Goal: Task Accomplishment & Management: Use online tool/utility

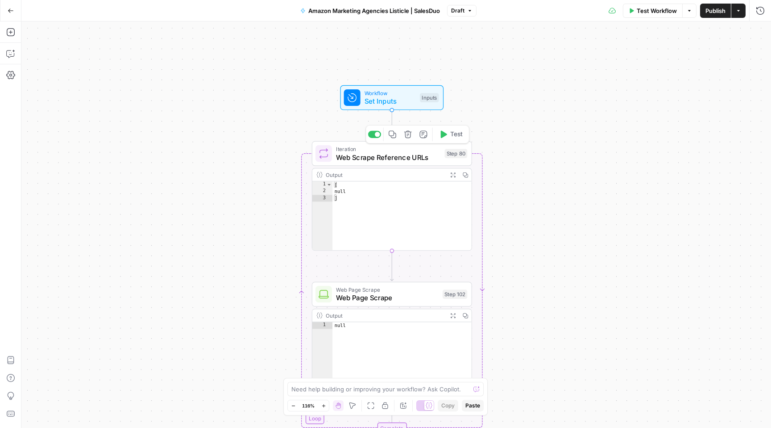
click at [402, 159] on span "Web Scrape Reference URLs" at bounding box center [388, 157] width 104 height 10
click at [761, 34] on icon "button" at bounding box center [759, 34] width 5 height 5
click at [401, 101] on span "Set Inputs" at bounding box center [390, 101] width 51 height 10
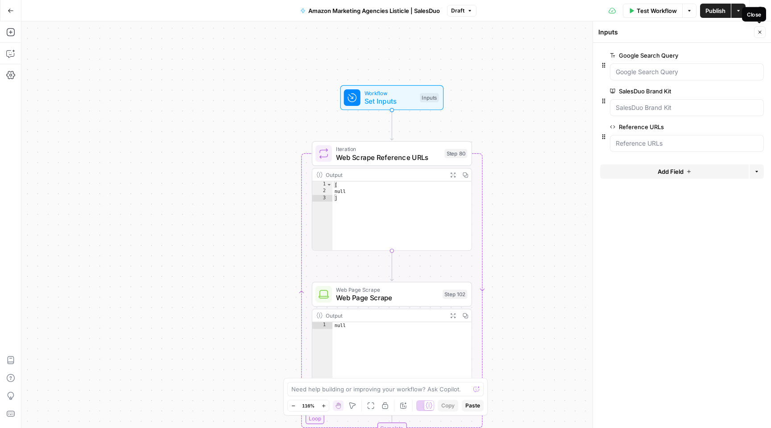
click at [757, 35] on button "Close" at bounding box center [760, 32] width 12 height 12
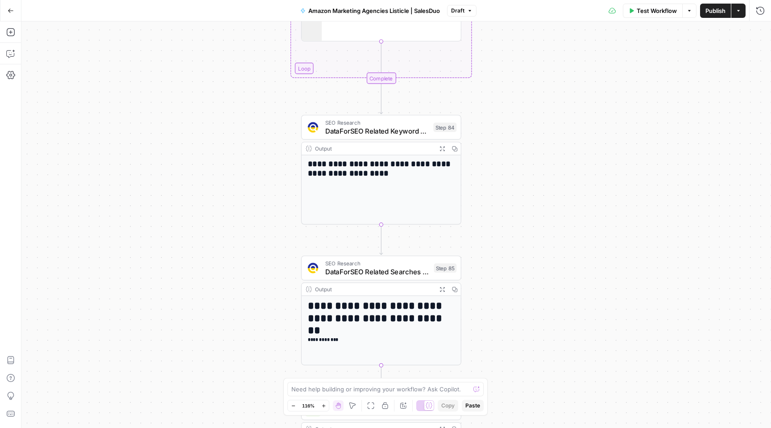
click at [393, 128] on span "DataForSEO Related Keyword Finder" at bounding box center [377, 131] width 104 height 10
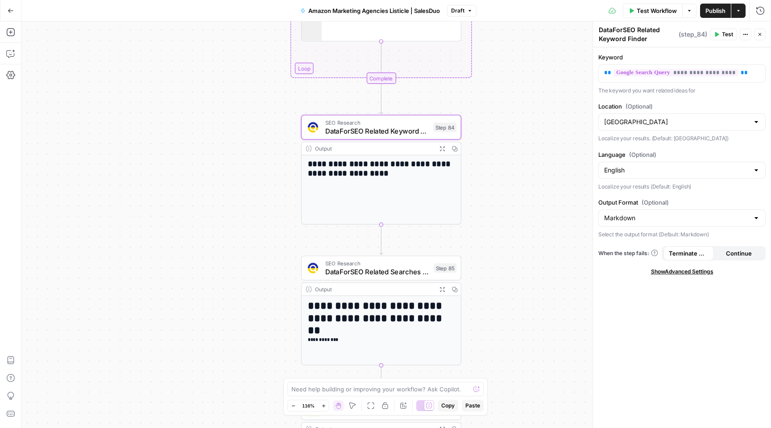
click at [761, 35] on icon "button" at bounding box center [760, 34] width 3 height 3
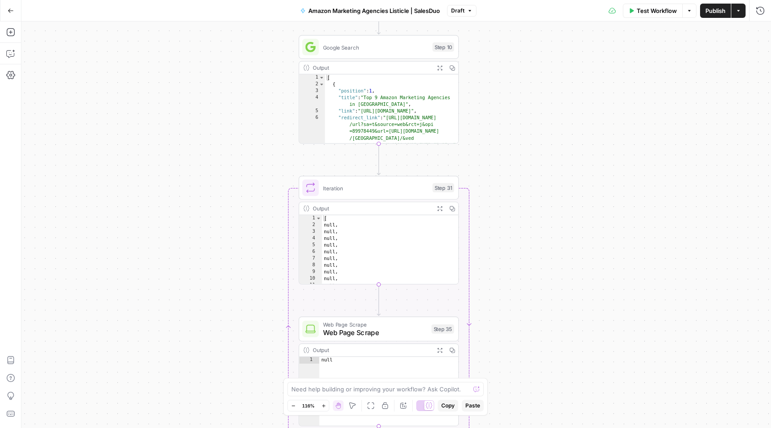
click at [387, 52] on div "Google Search Step 10 Copy step Delete step Add Note Test" at bounding box center [378, 47] width 152 height 17
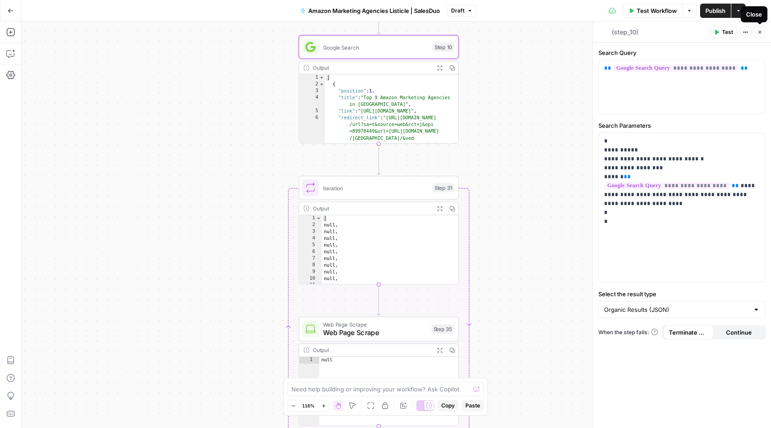
click at [760, 33] on icon "button" at bounding box center [759, 31] width 5 height 5
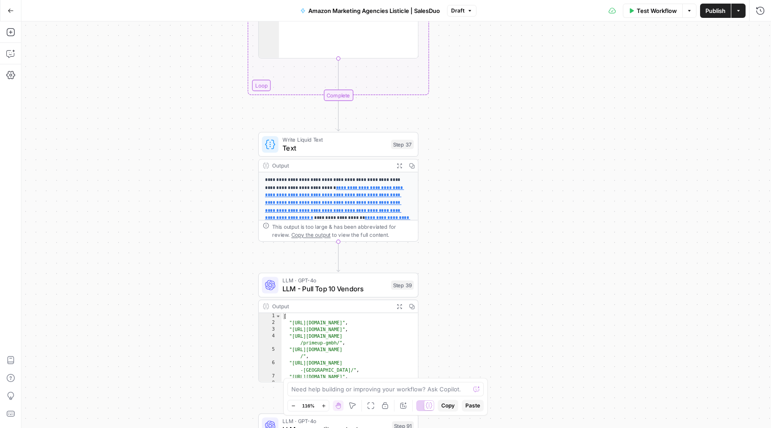
click at [338, 146] on span "Text" at bounding box center [335, 148] width 104 height 10
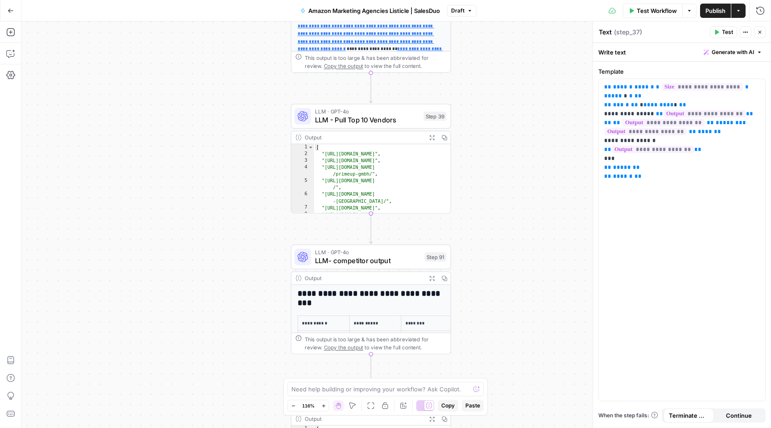
click at [389, 116] on span "LLM - Pull Top 10 Vendors" at bounding box center [367, 120] width 104 height 10
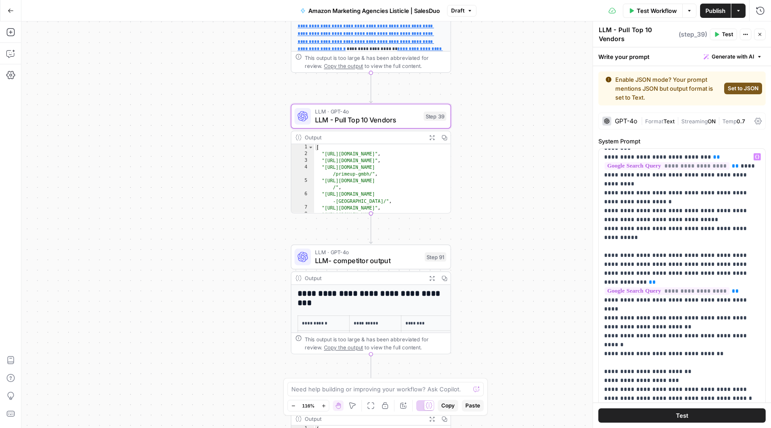
scroll to position [652, 0]
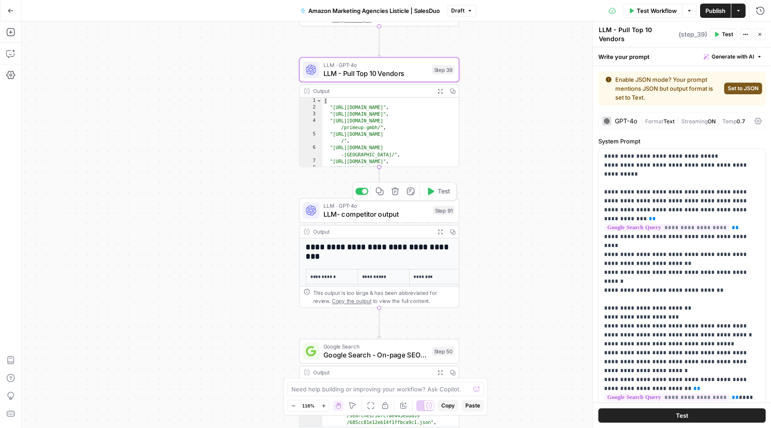
click at [395, 213] on span "LLM- competitor output" at bounding box center [376, 214] width 105 height 10
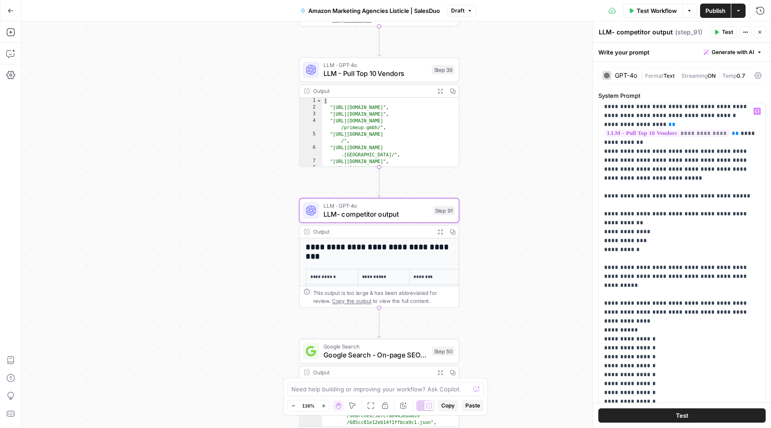
scroll to position [356, 0]
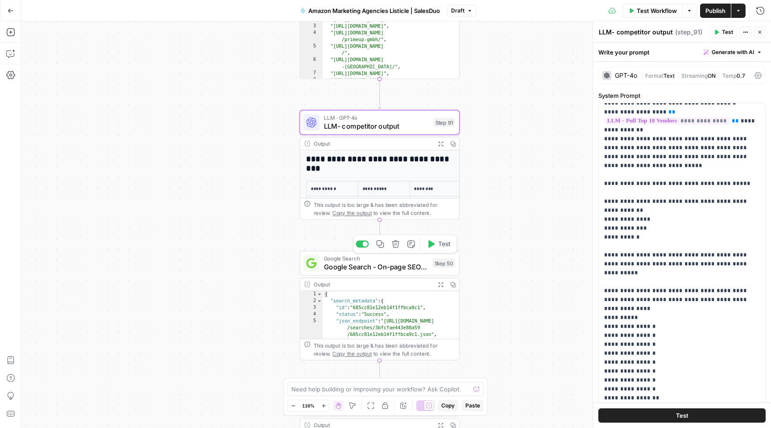
click at [396, 267] on span "Google Search - On-page SEO Step" at bounding box center [376, 267] width 104 height 10
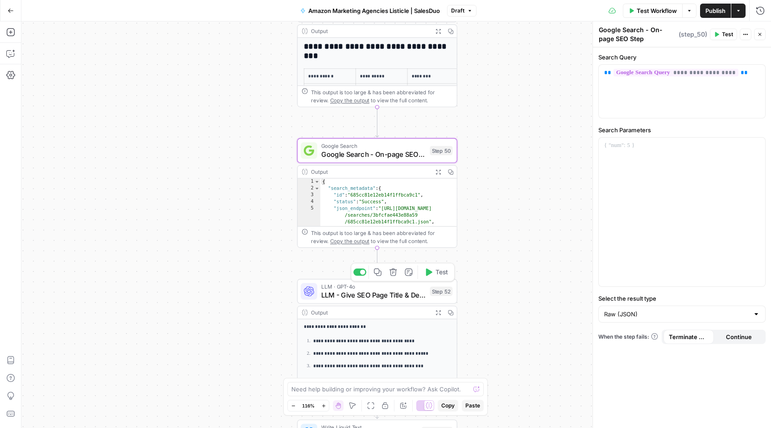
click at [404, 295] on span "LLM - Give SEO Page Title & Description" at bounding box center [373, 295] width 104 height 10
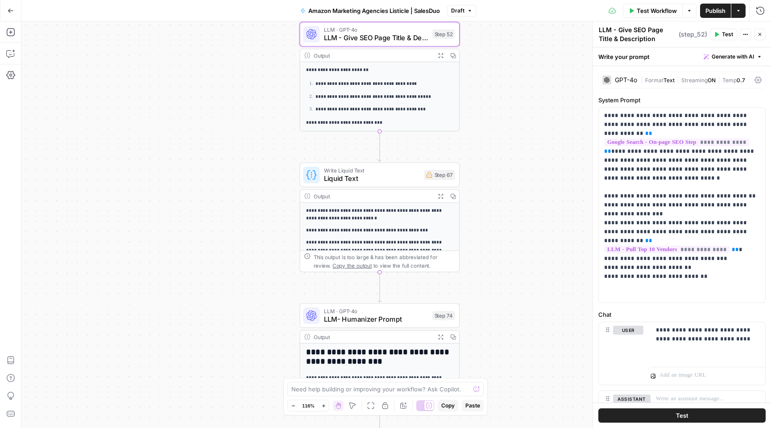
click at [16, 15] on button "Go Back" at bounding box center [11, 11] width 16 height 16
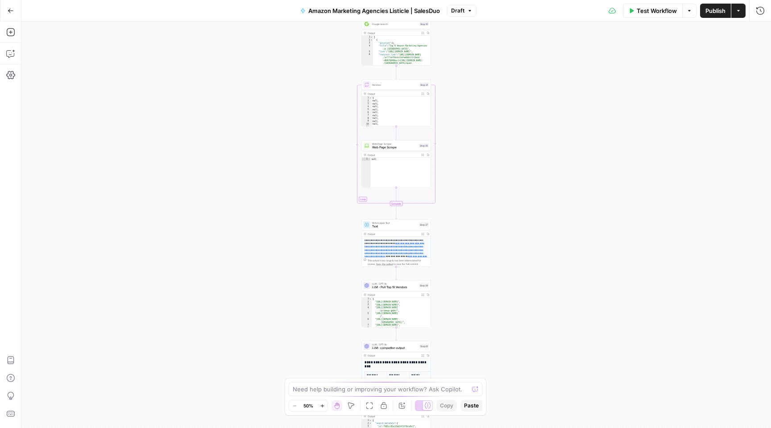
click at [342, 14] on span "Amazon Marketing Agencies Listicle | SalesDuo" at bounding box center [374, 10] width 132 height 9
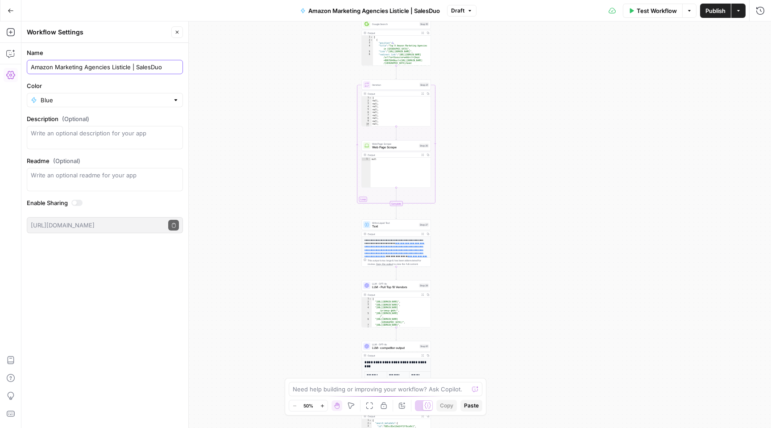
click at [165, 67] on input "Amazon Marketing Agencies Listicle | SalesDuo" at bounding box center [105, 66] width 148 height 9
click at [689, 13] on button "Options" at bounding box center [689, 11] width 14 height 14
click at [135, 68] on input "Amazon Marketing Agencies Listicle | SalesDuo" at bounding box center [105, 66] width 148 height 9
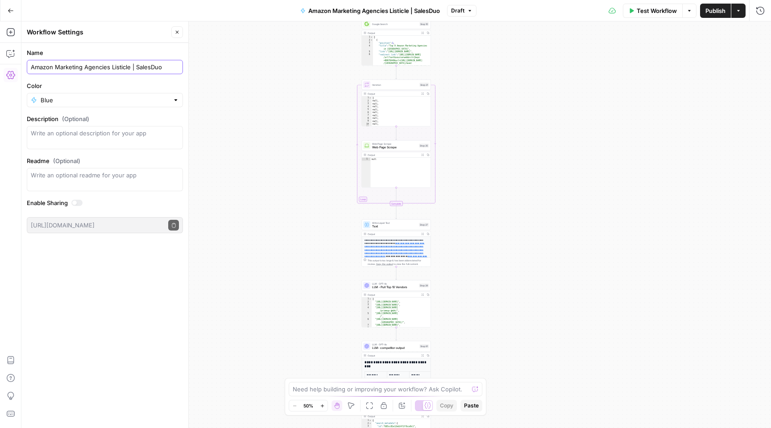
click at [135, 68] on input "Amazon Marketing Agencies Listicle | SalesDuo" at bounding box center [105, 66] width 148 height 9
click at [559, 43] on div "**********" at bounding box center [396, 224] width 750 height 406
click at [11, 10] on icon "button" at bounding box center [11, 11] width 6 height 6
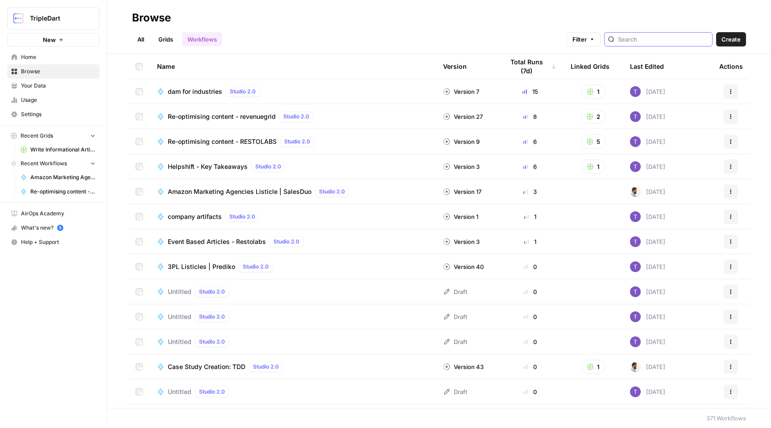
click at [648, 41] on input "search" at bounding box center [663, 39] width 91 height 9
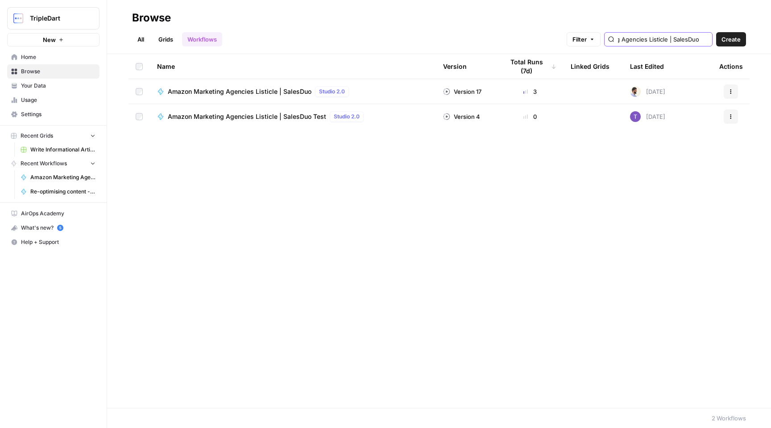
type input "Amazon Marketing Agencies Listicle | SalesDuo"
click at [281, 94] on span "Amazon Marketing Agencies Listicle | SalesDuo" at bounding box center [240, 91] width 144 height 9
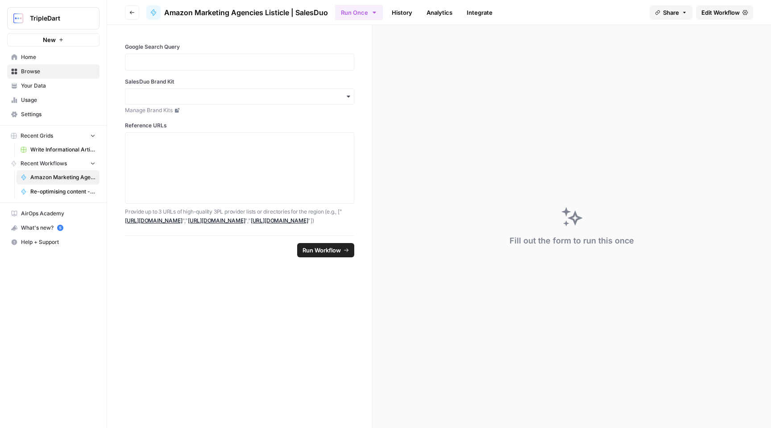
click at [399, 18] on link "History" at bounding box center [402, 12] width 31 height 14
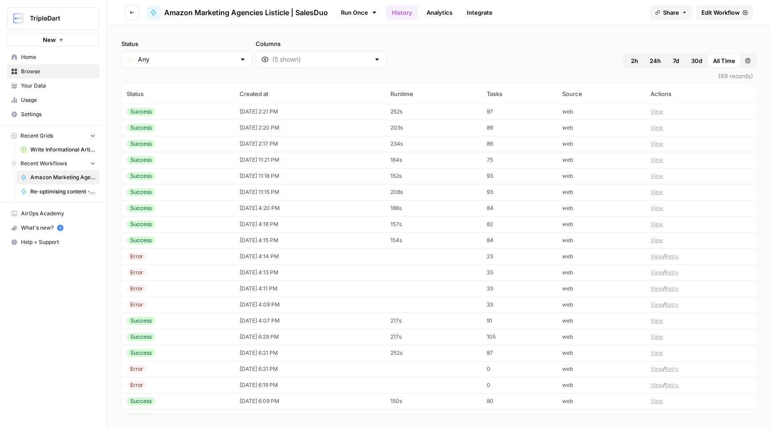
click at [148, 109] on div "Success" at bounding box center [141, 112] width 29 height 8
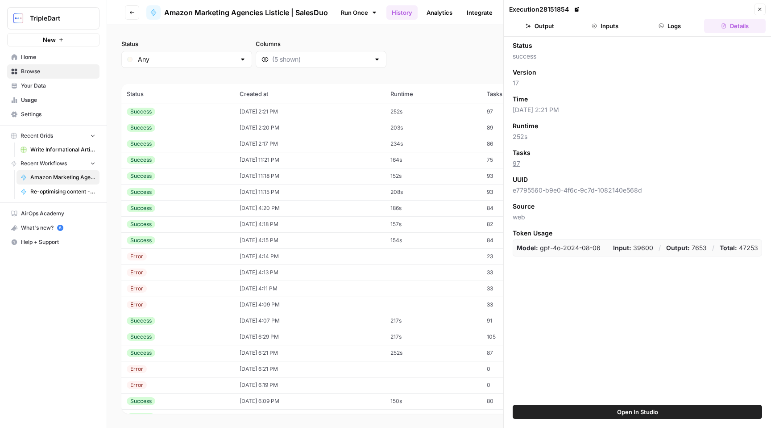
click at [611, 23] on button "Inputs" at bounding box center [605, 26] width 62 height 14
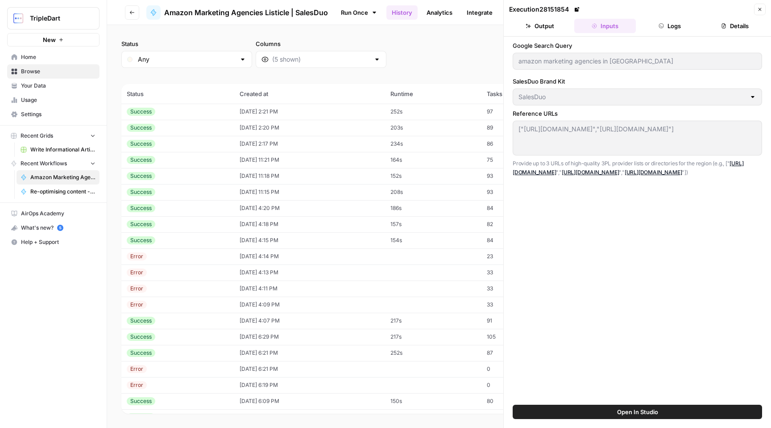
drag, startPoint x: 576, startPoint y: 46, endPoint x: 512, endPoint y: 46, distance: 64.3
click at [512, 46] on div "Google Search Query amazon marketing agencies in norway SalesDuo Brand Kit Sale…" at bounding box center [637, 221] width 267 height 368
copy label "Google Search Query"
click at [536, 81] on label "SalesDuo Brand Kit" at bounding box center [638, 81] width 250 height 9
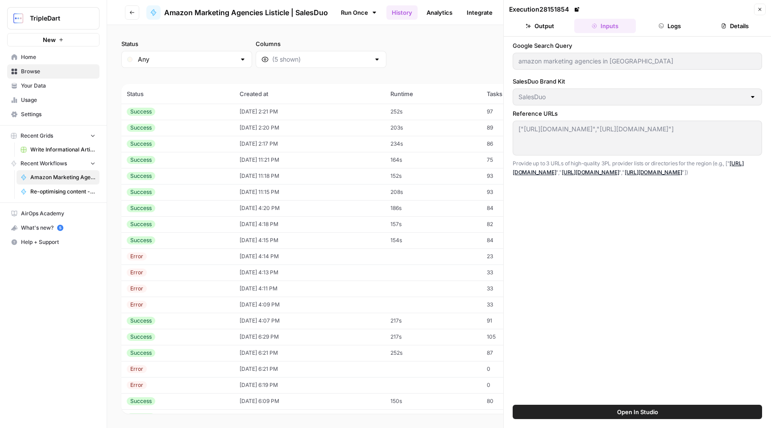
click at [536, 81] on label "SalesDuo Brand Kit" at bounding box center [638, 81] width 250 height 9
copy label "SalesDuo Brand Kit"
click at [547, 111] on label "Reference URLs" at bounding box center [638, 113] width 250 height 9
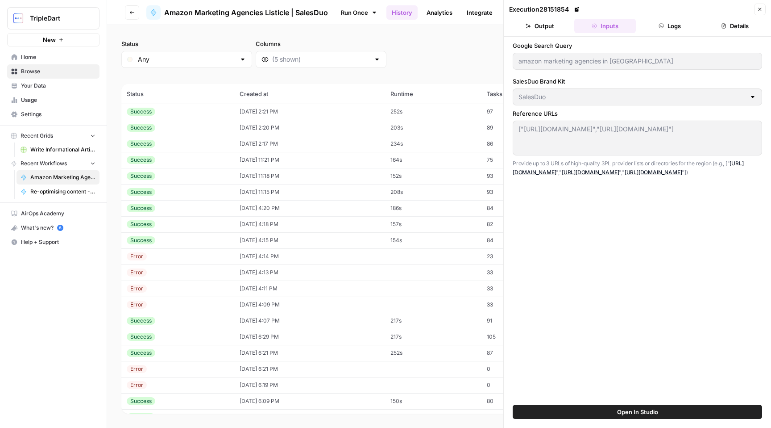
click at [547, 111] on label "Reference URLs" at bounding box center [638, 113] width 250 height 9
copy label "Reference URLs"
click at [513, 116] on div "Reference URLs ["https://www.sortlist.com/l/norway-no","https://clutch.co/agenc…" at bounding box center [638, 142] width 250 height 67
drag, startPoint x: 696, startPoint y: 171, endPoint x: 512, endPoint y: 164, distance: 183.6
click at [512, 164] on div "Google Search Query amazon marketing agencies in norway SalesDuo Brand Kit Sale…" at bounding box center [637, 221] width 267 height 368
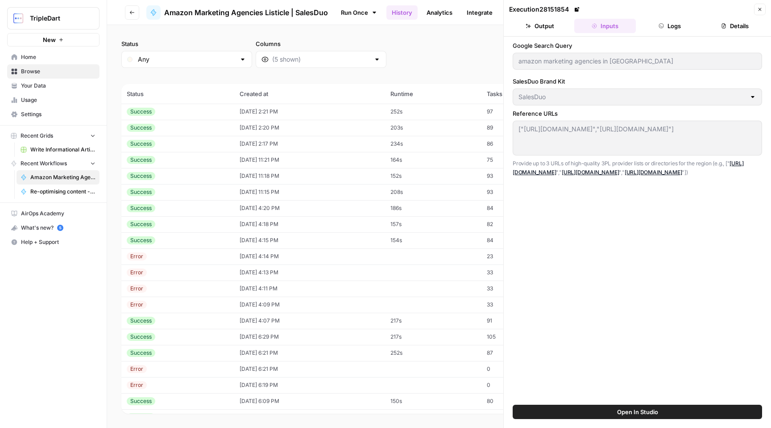
copy p "Provide up to 3 URLs of high-quality 3PL provider lists or directories for the …"
click at [516, 123] on div "["https://www.sortlist.com/l/norway-no","https://clutch.co/agencies/ppc/amazon"…" at bounding box center [638, 138] width 250 height 35
click at [665, 414] on button "Open In Studio" at bounding box center [638, 411] width 250 height 14
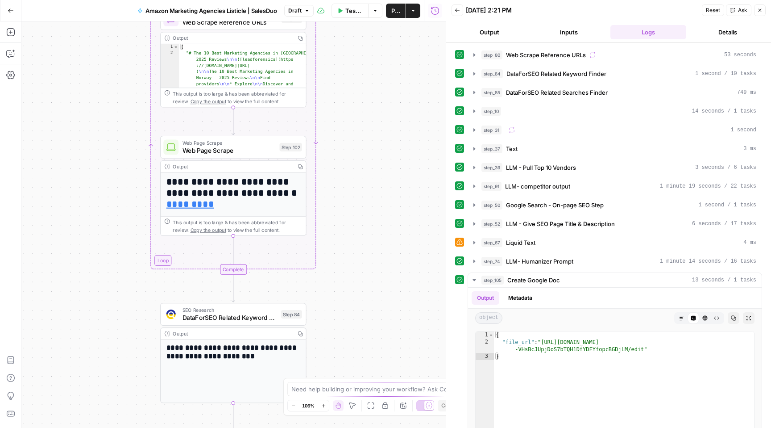
type textarea "**********"
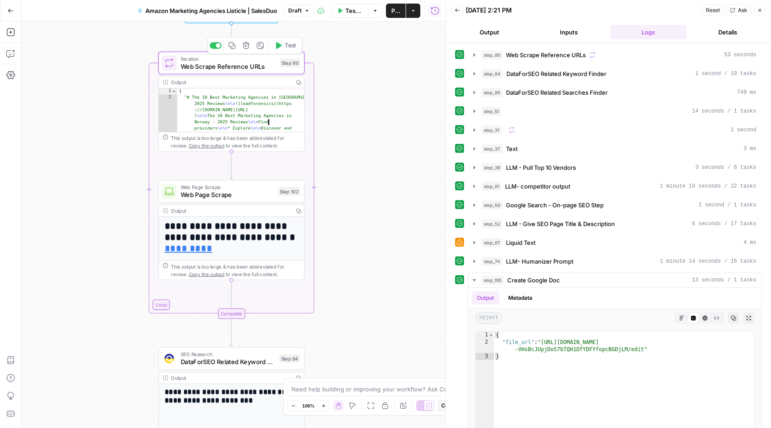
click at [240, 64] on span "Web Scrape Reference URLs" at bounding box center [228, 66] width 95 height 9
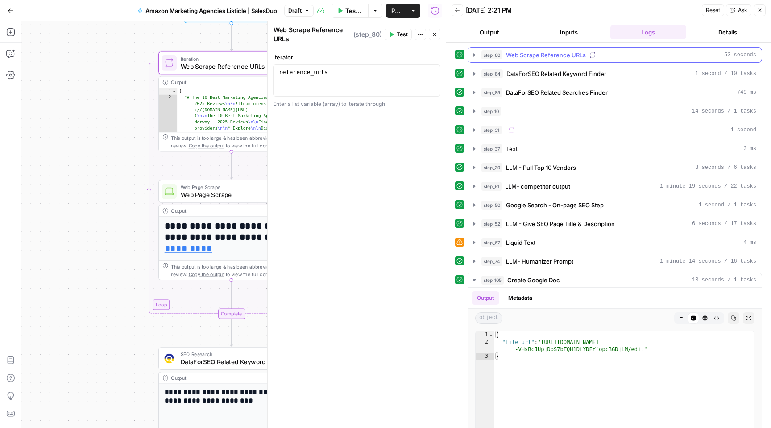
click at [475, 54] on icon "button" at bounding box center [475, 54] width 2 height 3
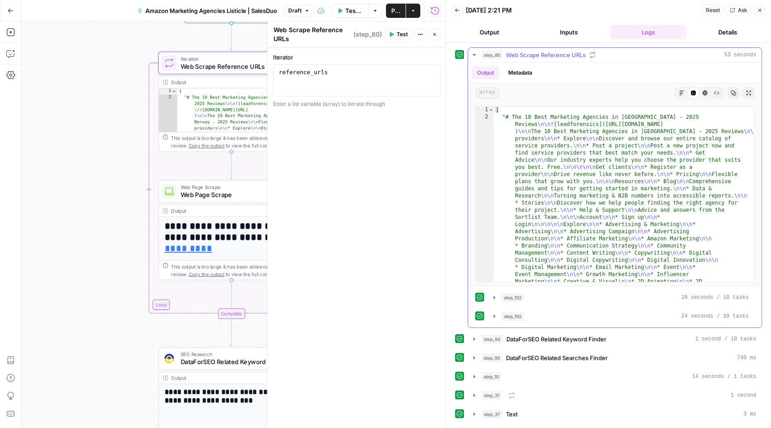
click at [475, 54] on icon "button" at bounding box center [474, 55] width 3 height 2
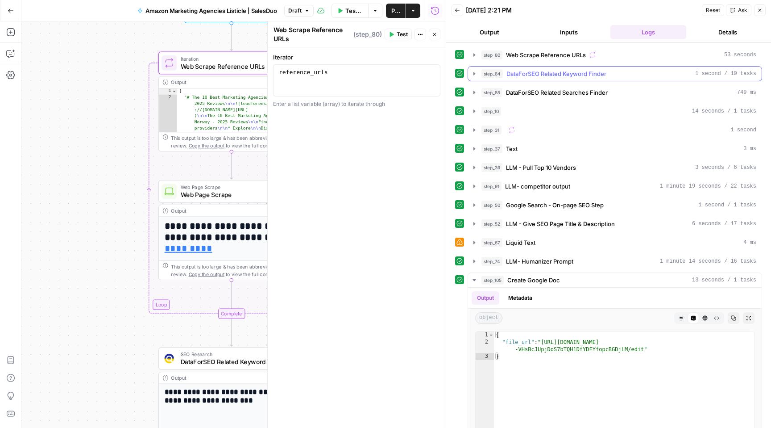
click at [472, 73] on icon "button" at bounding box center [474, 73] width 7 height 7
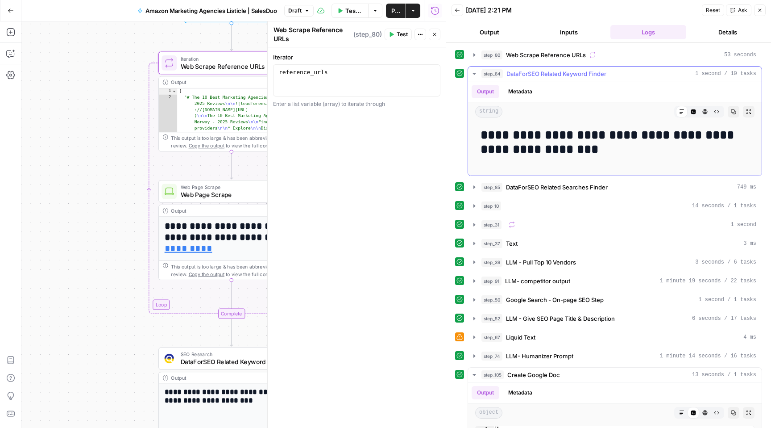
click at [472, 73] on icon "button" at bounding box center [474, 73] width 7 height 7
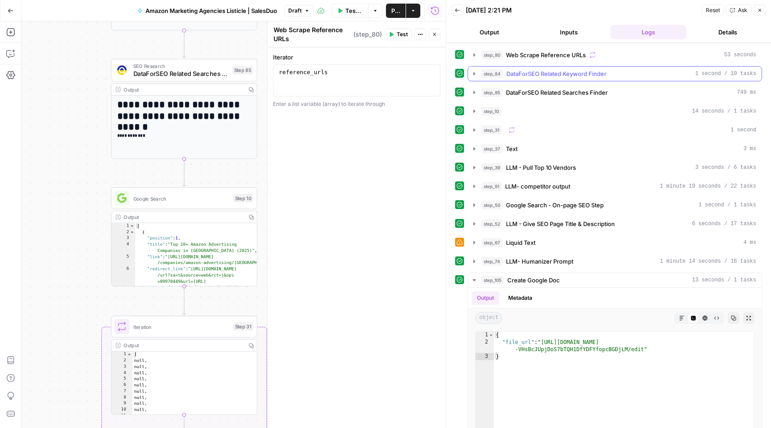
drag, startPoint x: 758, startPoint y: 8, endPoint x: 739, endPoint y: 94, distance: 87.9
click at [740, 95] on div "Back [DATE] 2:21 PM Reset Ask Close Output Inputs Logs Details step_80 Web Scra…" at bounding box center [608, 214] width 325 height 428
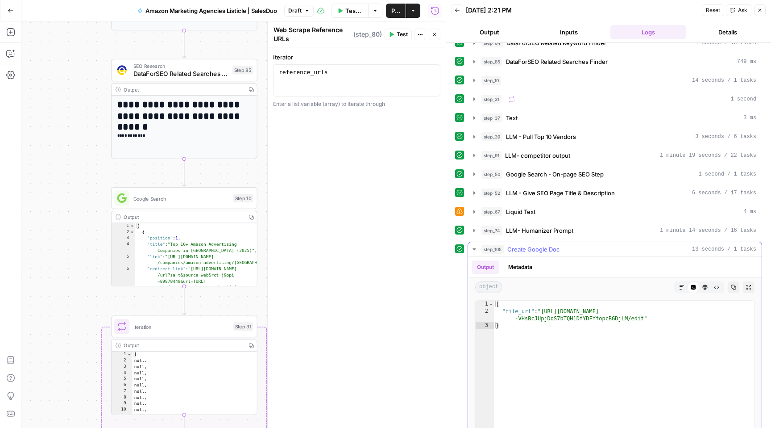
scroll to position [27, 0]
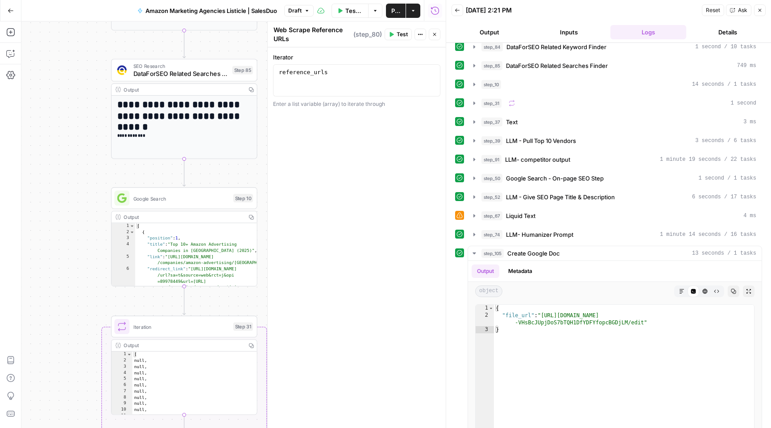
click at [8, 9] on icon "button" at bounding box center [11, 11] width 6 height 6
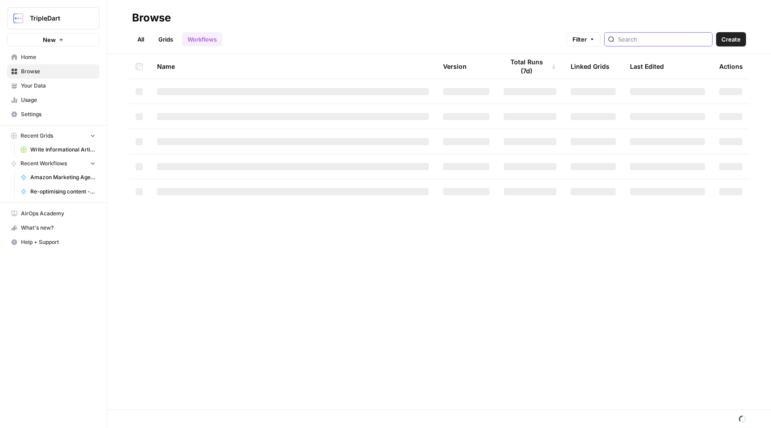
click at [652, 38] on input "search" at bounding box center [663, 39] width 91 height 9
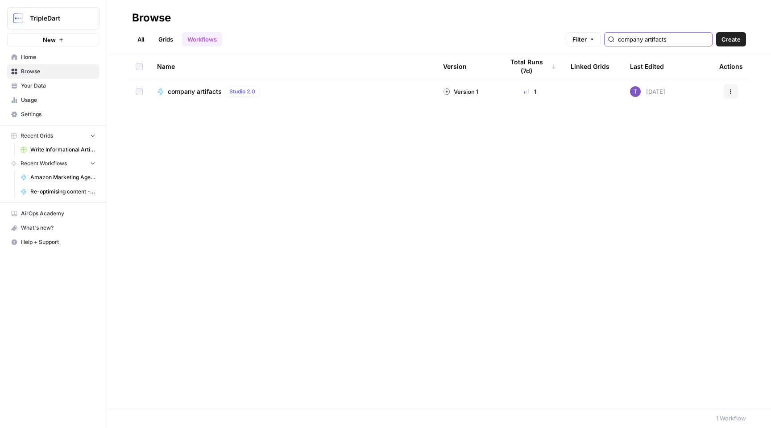
type input "company artifacts"
click at [203, 92] on span "company artifacts" at bounding box center [195, 91] width 54 height 9
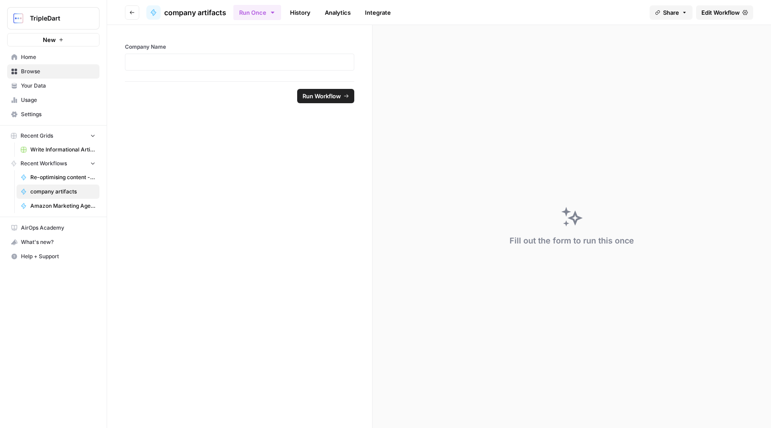
click at [718, 17] on link "Edit Workflow" at bounding box center [724, 12] width 57 height 14
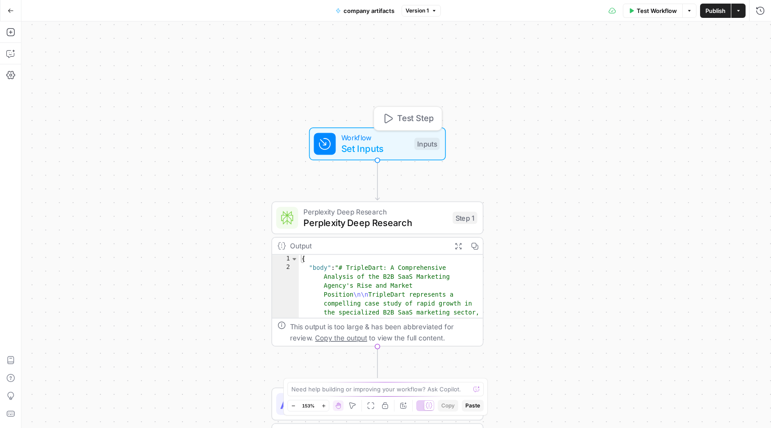
click at [378, 149] on span "Set Inputs" at bounding box center [375, 148] width 68 height 14
click at [756, 32] on button "Close" at bounding box center [760, 32] width 12 height 12
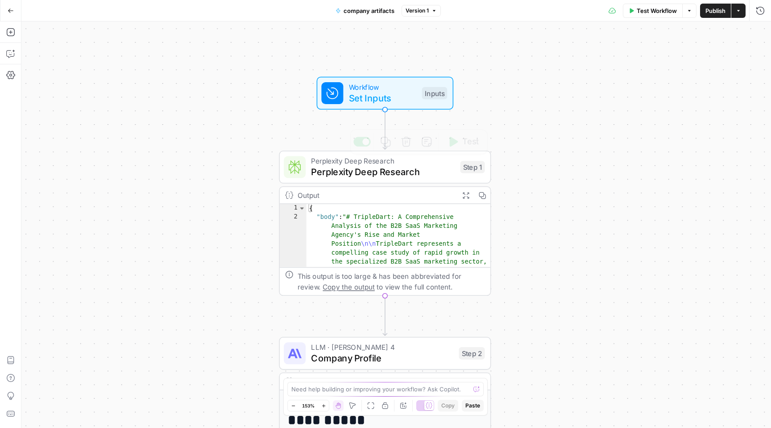
click at [412, 177] on span "Perplexity Deep Research" at bounding box center [383, 172] width 144 height 14
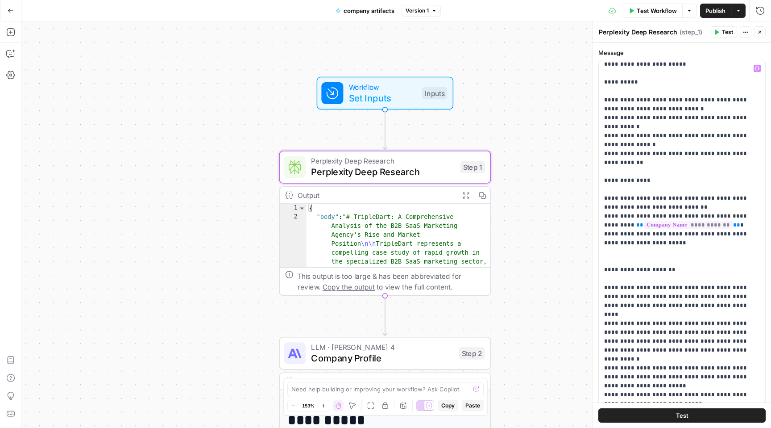
scroll to position [804, 0]
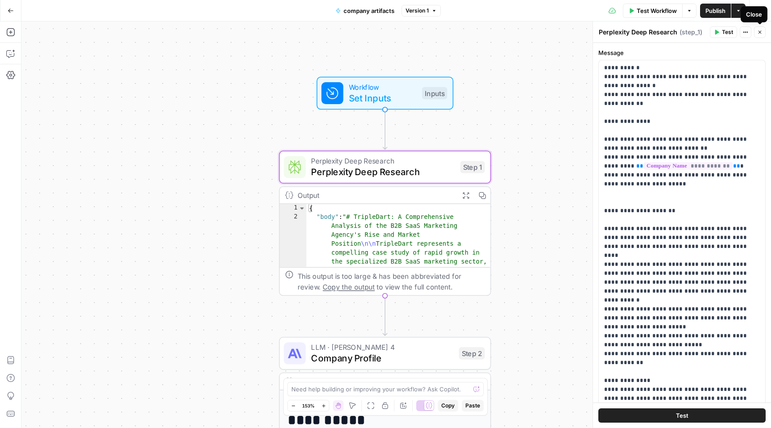
click at [760, 32] on icon "button" at bounding box center [760, 32] width 3 height 3
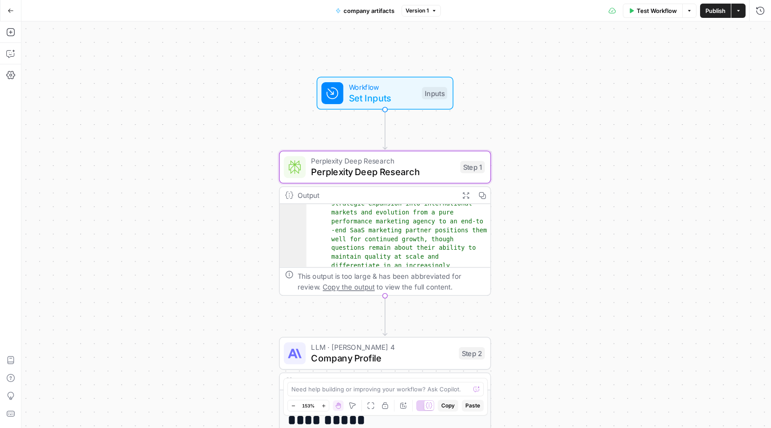
scroll to position [246, 0]
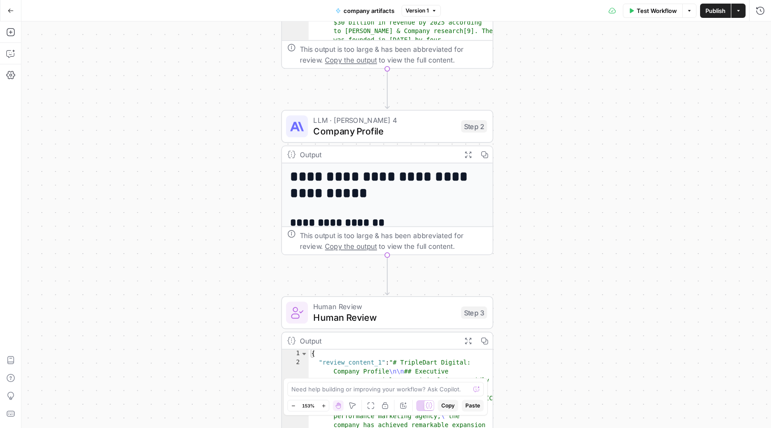
click at [388, 127] on span "Company Profile" at bounding box center [384, 131] width 142 height 14
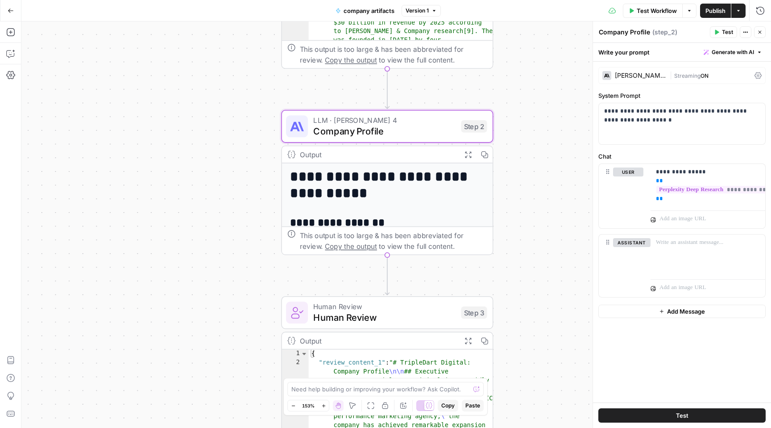
click at [755, 33] on button "Close" at bounding box center [760, 32] width 12 height 12
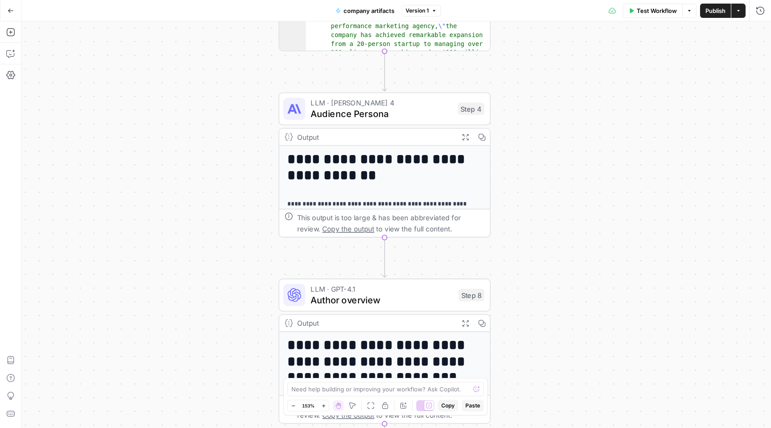
click at [402, 105] on span "LLM · [PERSON_NAME] 4" at bounding box center [381, 102] width 141 height 11
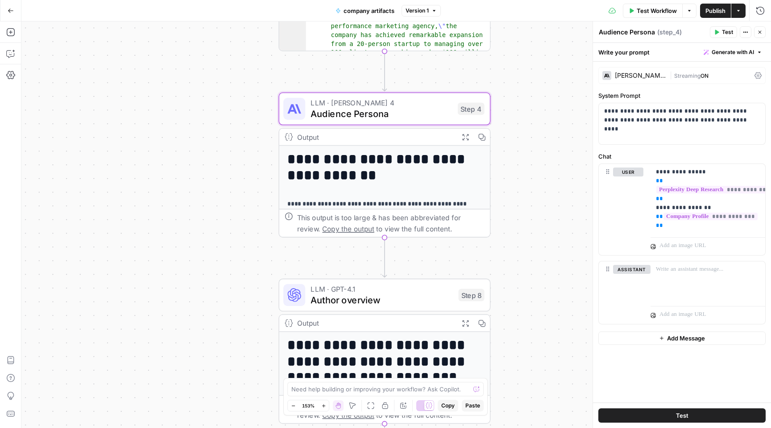
click at [763, 33] on button "Close" at bounding box center [760, 32] width 12 height 12
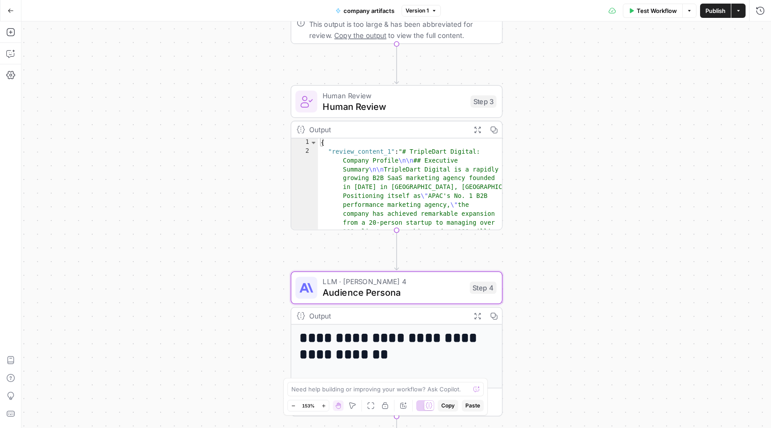
click at [430, 104] on span "Human Review" at bounding box center [394, 107] width 142 height 14
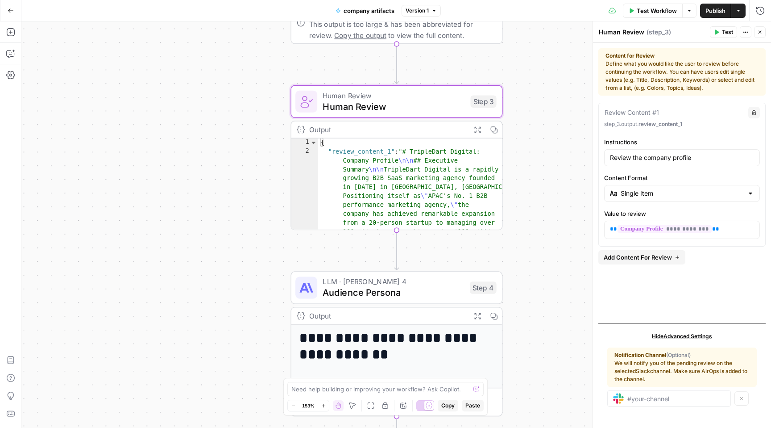
click at [763, 34] on button "Close" at bounding box center [760, 32] width 12 height 12
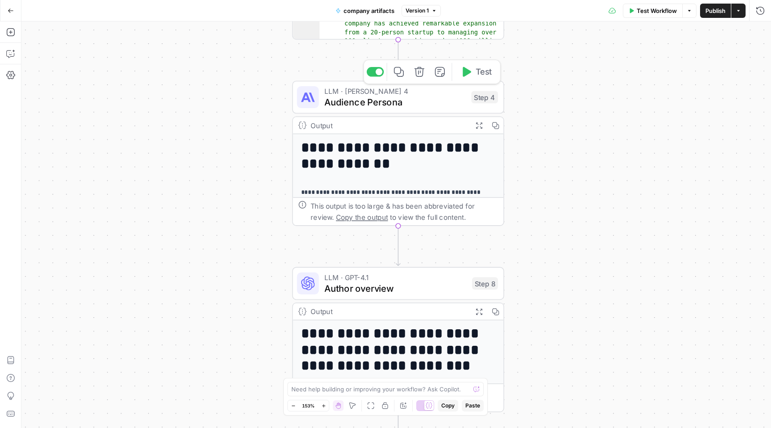
click at [393, 104] on span "Audience Persona" at bounding box center [395, 102] width 141 height 14
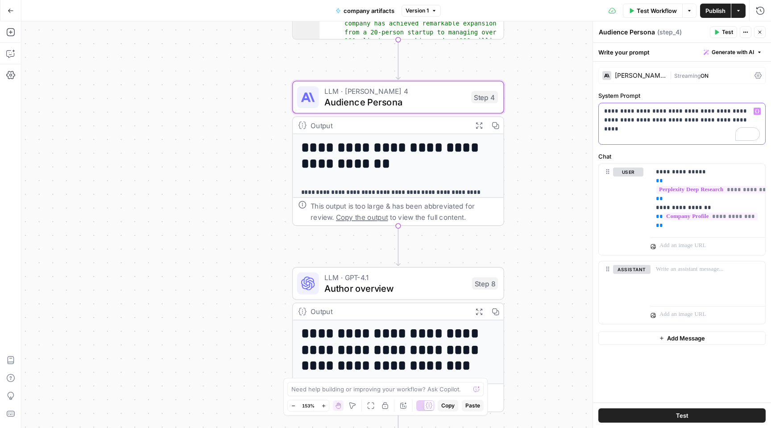
drag, startPoint x: 636, startPoint y: 121, endPoint x: 682, endPoint y: 121, distance: 46.4
click at [682, 121] on p "**********" at bounding box center [682, 116] width 156 height 18
drag, startPoint x: 670, startPoint y: 108, endPoint x: 702, endPoint y: 108, distance: 31.2
click at [702, 108] on p "**********" at bounding box center [682, 116] width 156 height 18
click at [759, 32] on icon "button" at bounding box center [760, 32] width 3 height 3
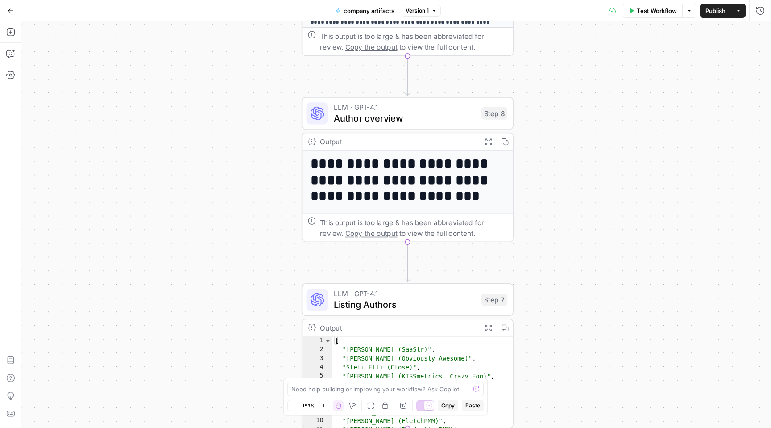
click at [420, 117] on span "Author overview" at bounding box center [405, 118] width 142 height 14
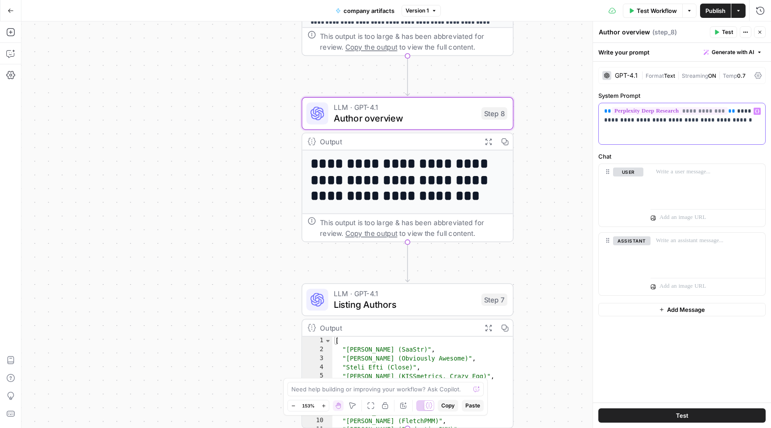
click at [734, 122] on p "**********" at bounding box center [682, 116] width 156 height 18
drag, startPoint x: 738, startPoint y: 110, endPoint x: 738, endPoint y: 123, distance: 12.9
click at [738, 123] on p "**********" at bounding box center [682, 116] width 156 height 18
click at [719, 129] on div "**********" at bounding box center [682, 123] width 166 height 41
click at [759, 31] on icon "button" at bounding box center [760, 32] width 3 height 3
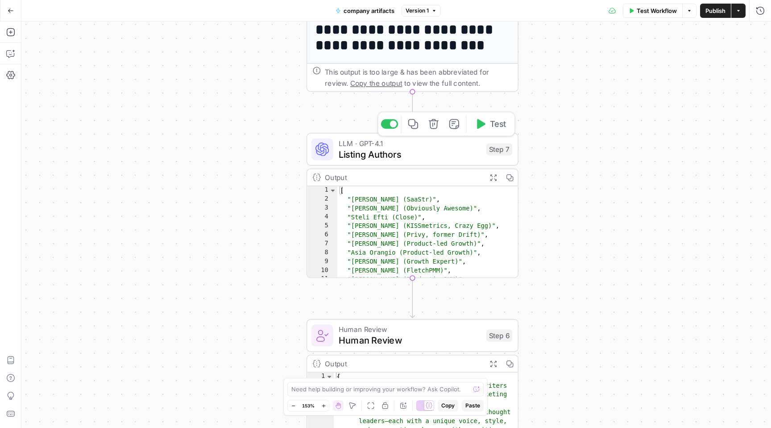
click at [427, 152] on span "Listing Authors" at bounding box center [410, 154] width 142 height 14
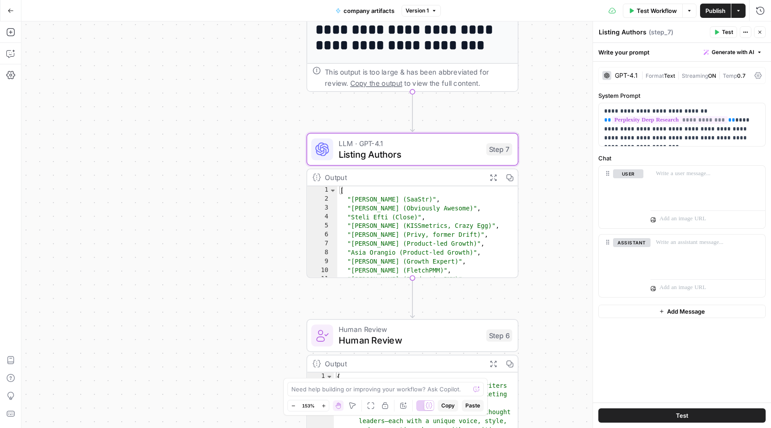
click at [762, 36] on button "Close" at bounding box center [760, 32] width 12 height 12
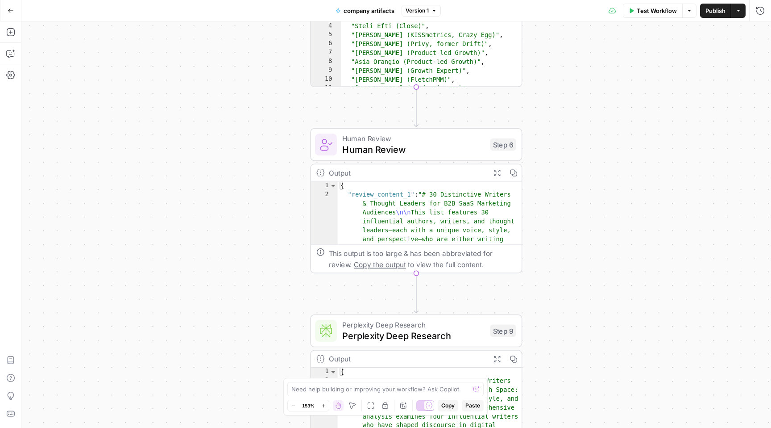
click at [426, 151] on span "Human Review" at bounding box center [413, 149] width 142 height 14
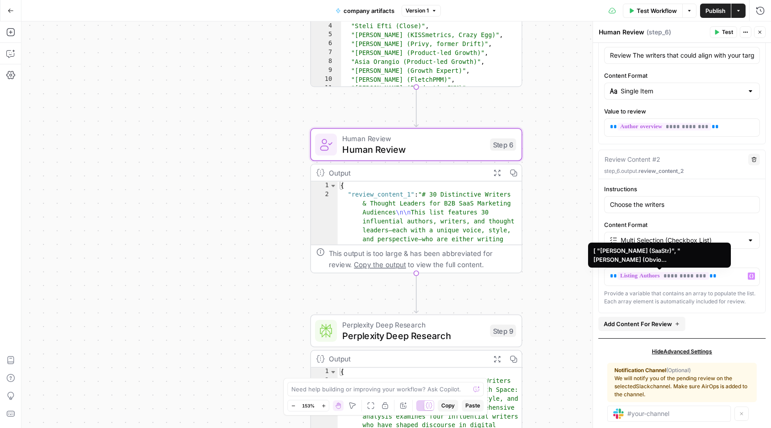
scroll to position [112, 0]
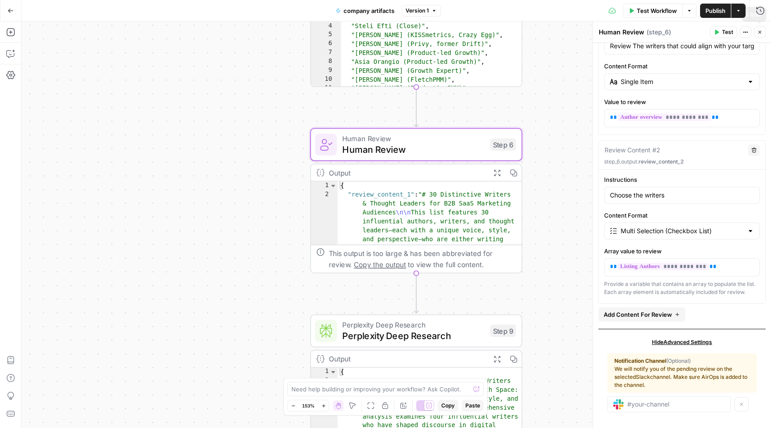
click at [759, 30] on icon "button" at bounding box center [759, 31] width 5 height 5
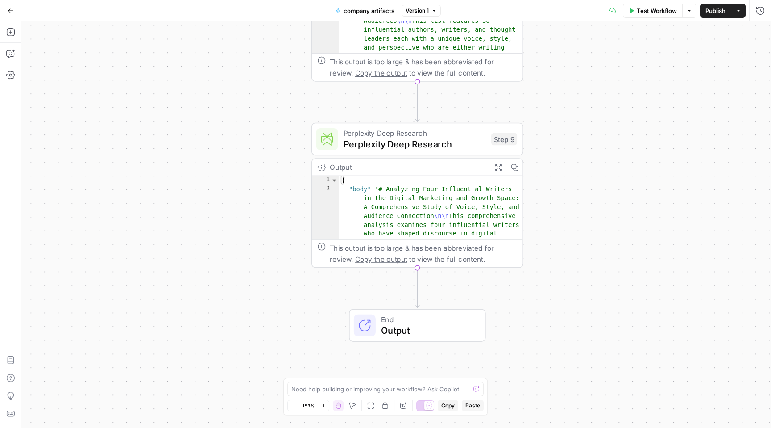
click at [462, 147] on span "Perplexity Deep Research" at bounding box center [415, 144] width 142 height 14
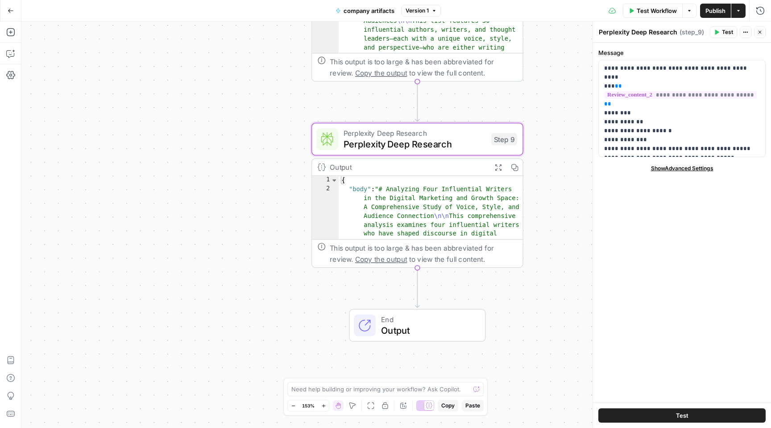
click at [762, 34] on icon "button" at bounding box center [759, 31] width 5 height 5
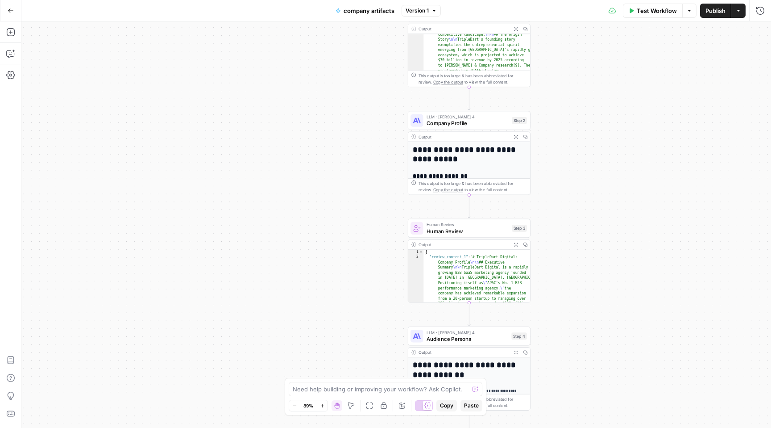
click at [7, 13] on button "Go Back" at bounding box center [11, 11] width 16 height 16
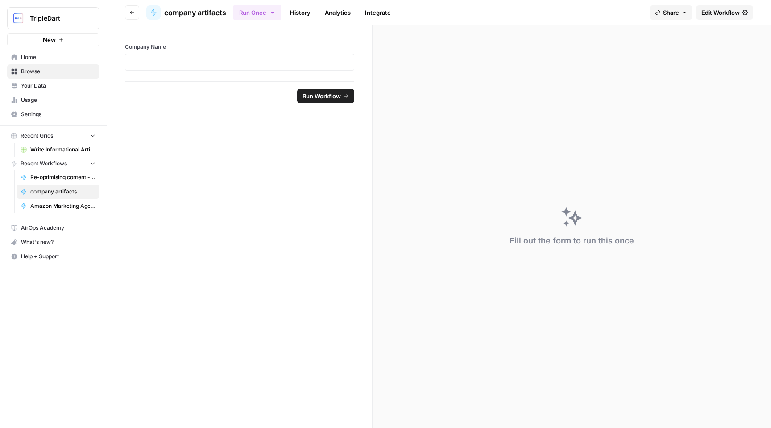
click at [24, 85] on span "Your Data" at bounding box center [58, 86] width 75 height 8
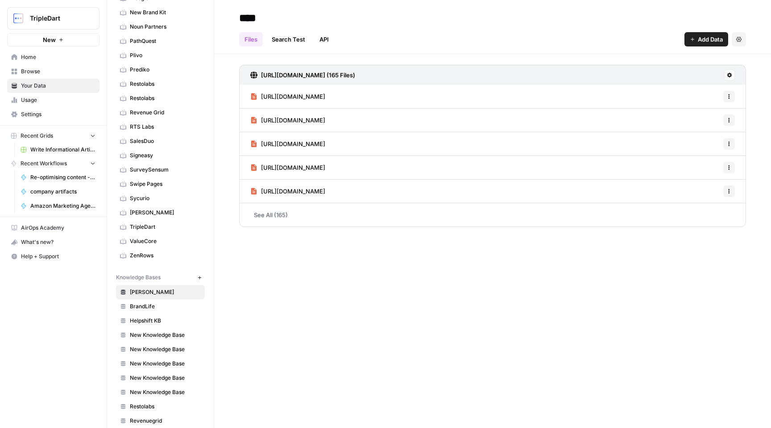
scroll to position [324, 0]
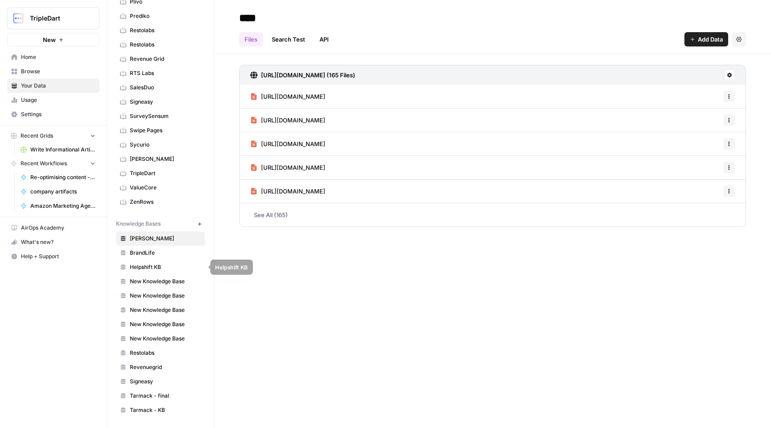
click at [139, 254] on span "BrandLife" at bounding box center [165, 253] width 71 height 8
click at [294, 36] on link "Search Test" at bounding box center [288, 39] width 44 height 14
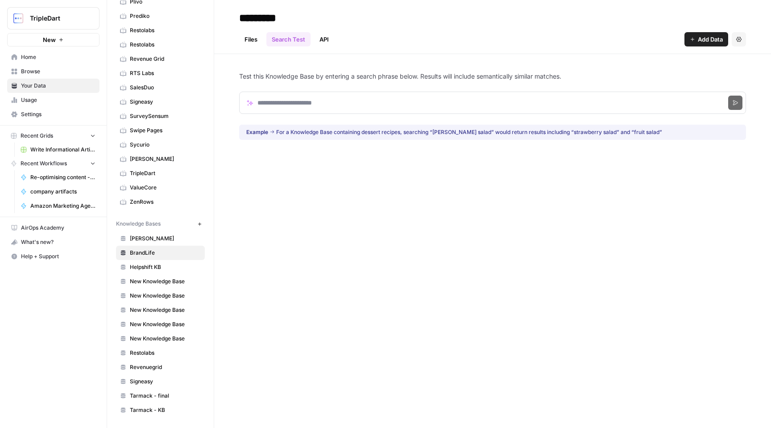
click at [322, 39] on link "API" at bounding box center [324, 39] width 20 height 14
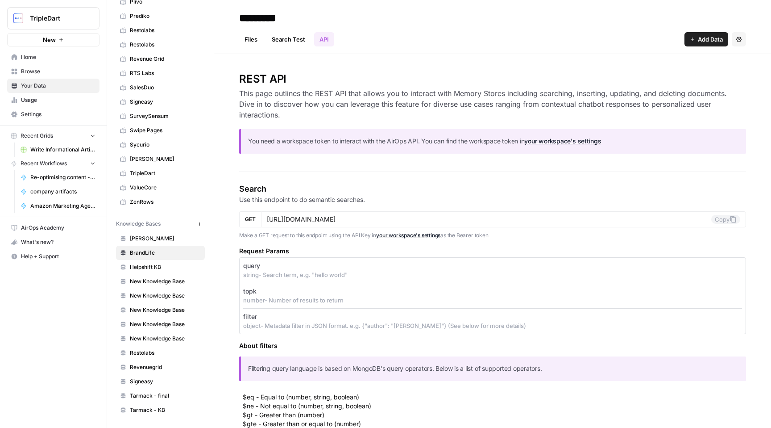
click at [248, 40] on link "Files" at bounding box center [251, 39] width 24 height 14
